Goal: Information Seeking & Learning: Learn about a topic

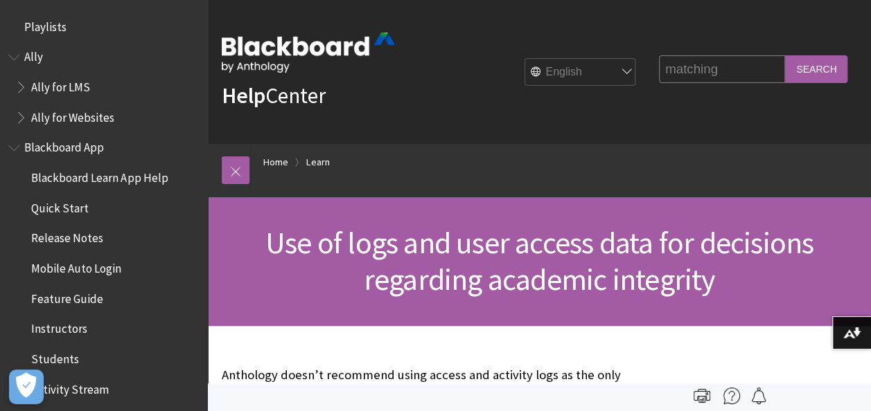
type input "matching"
click at [785, 55] on input "Search" at bounding box center [816, 68] width 62 height 27
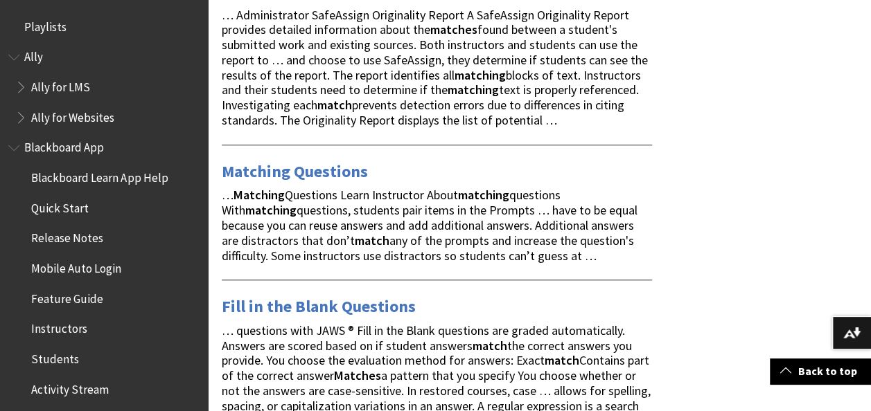
scroll to position [485, 0]
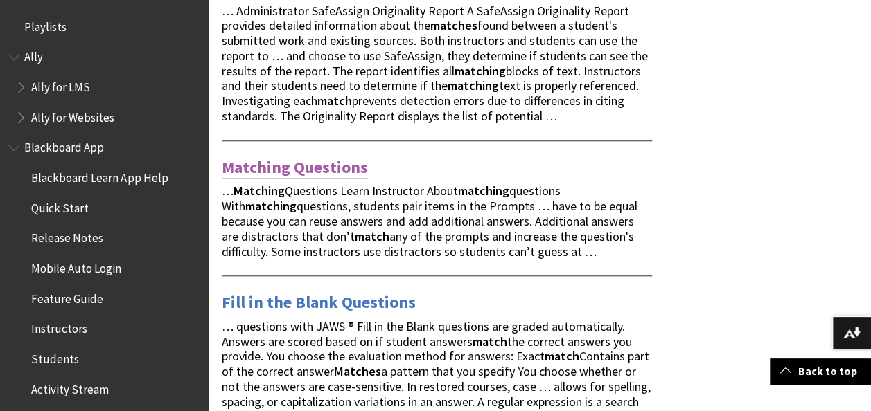
click at [269, 170] on link "Matching Questions" at bounding box center [295, 168] width 146 height 22
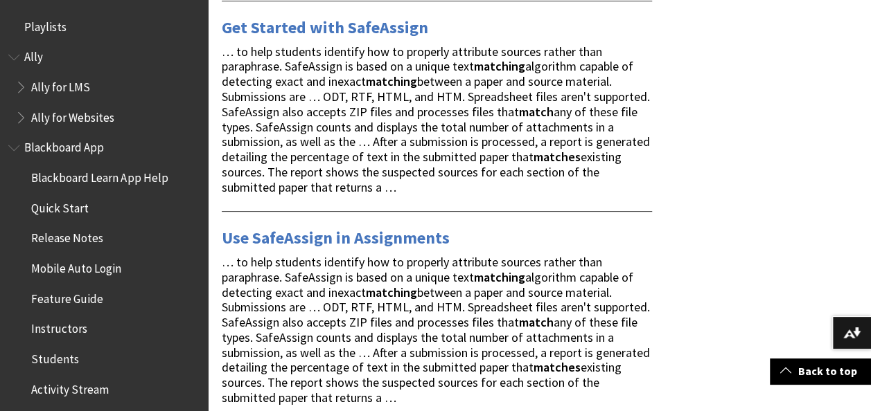
scroll to position [2840, 0]
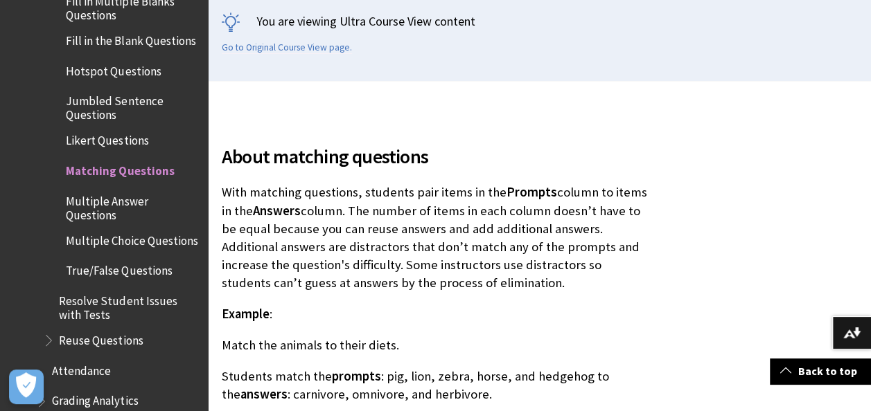
scroll to position [485, 0]
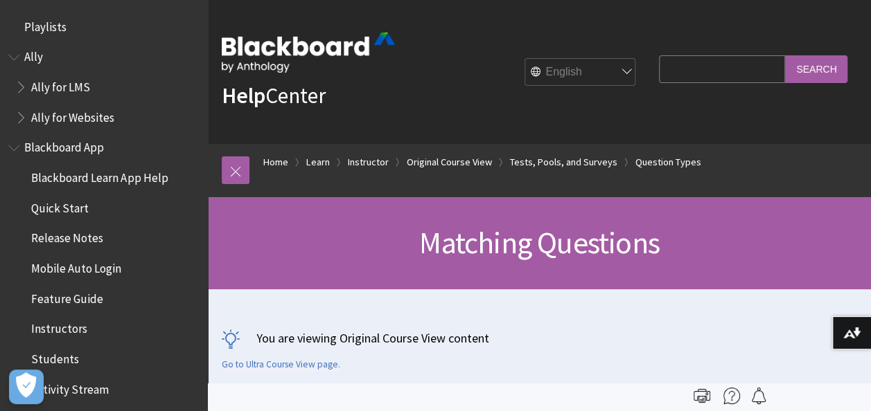
scroll to position [2570, 0]
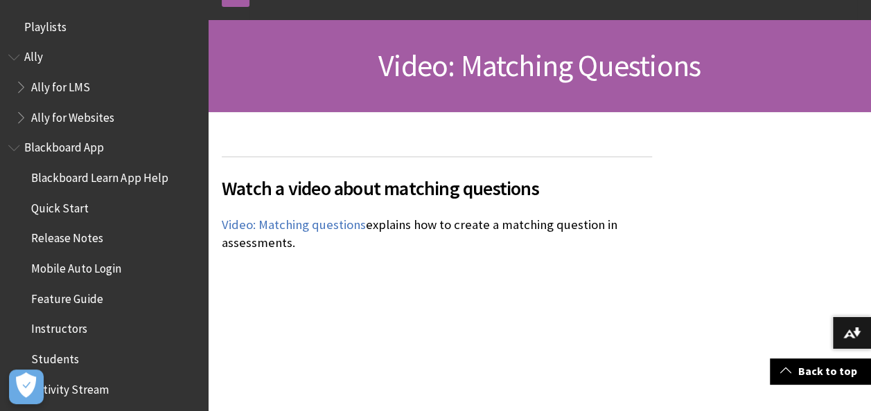
scroll to position [139, 0]
